Goal: Navigation & Orientation: Find specific page/section

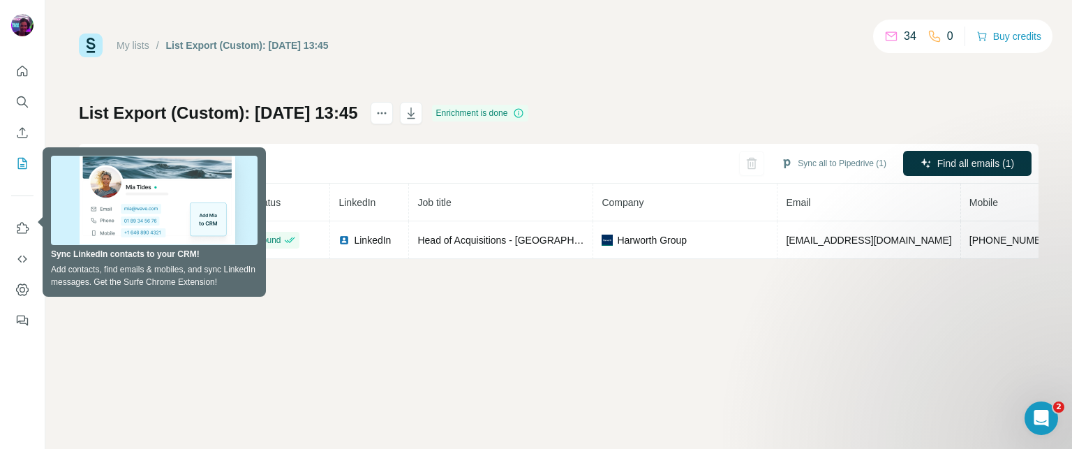
click at [492, 306] on div "My lists / List Export (Custom): [DATE] 13:45 34 0 Buy credits List Export (Cus…" at bounding box center [558, 224] width 1026 height 449
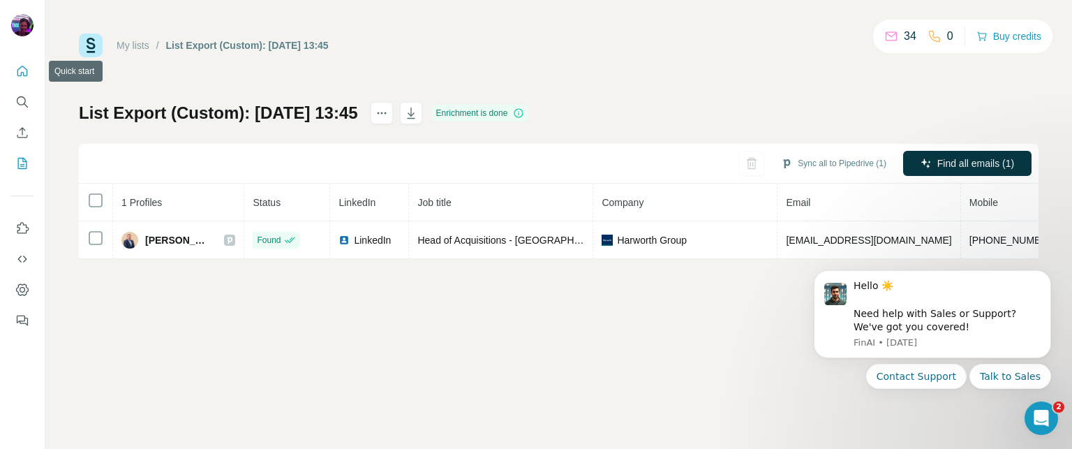
click at [27, 70] on icon "Quick start" at bounding box center [22, 71] width 10 height 10
click at [1048, 409] on div "Open Intercom Messenger" at bounding box center [1039, 416] width 46 height 46
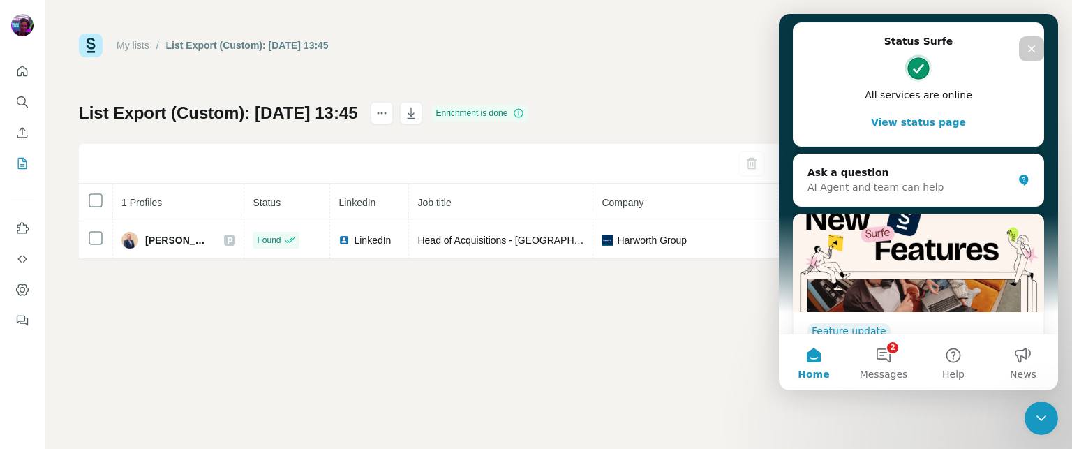
scroll to position [266, 0]
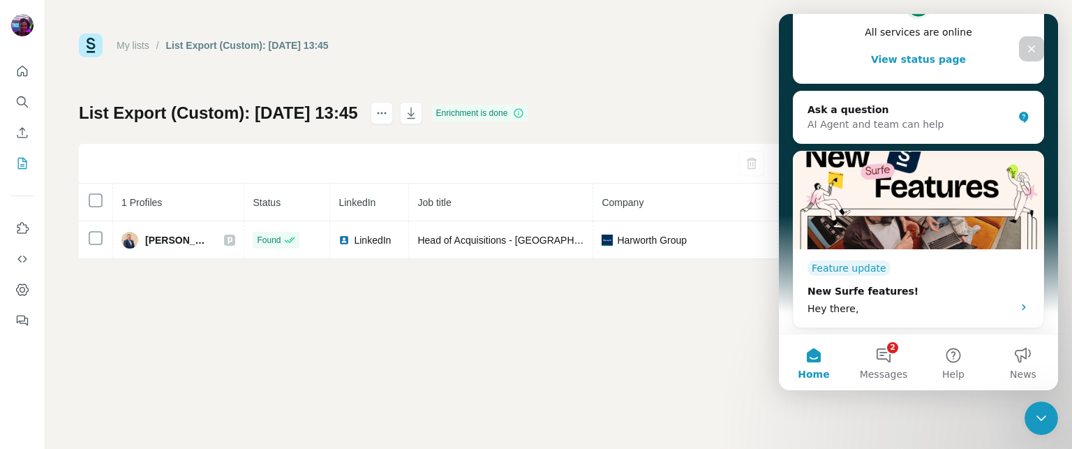
click at [1032, 50] on icon "Close" at bounding box center [1030, 48] width 11 height 11
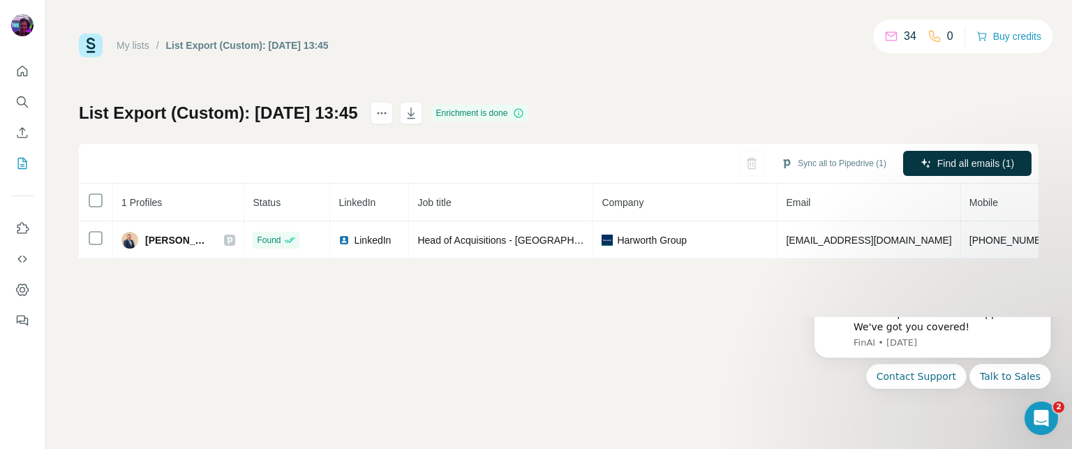
scroll to position [0, 0]
